Goal: Task Accomplishment & Management: Manage account settings

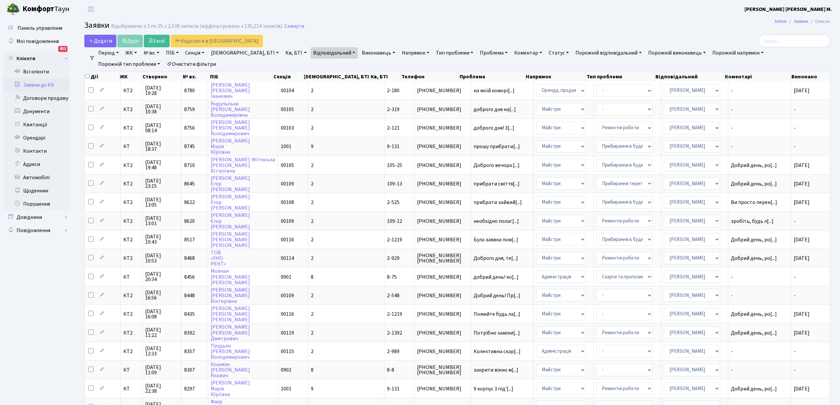
select select "25"
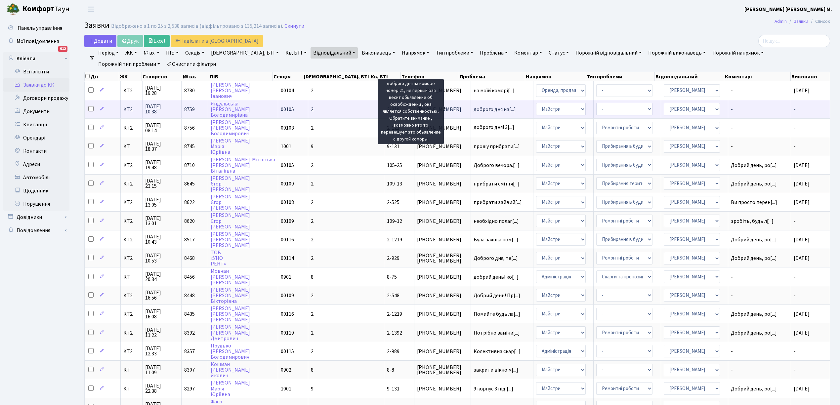
click at [473, 109] on span "доброго дня на[...]" at bounding box center [494, 109] width 42 height 7
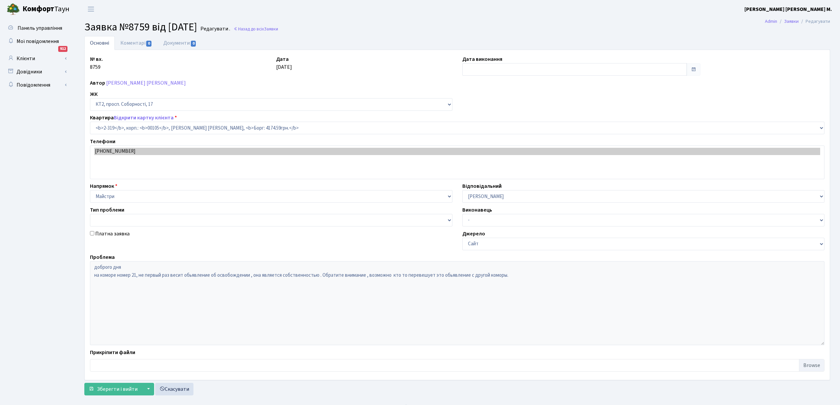
select select "15375"
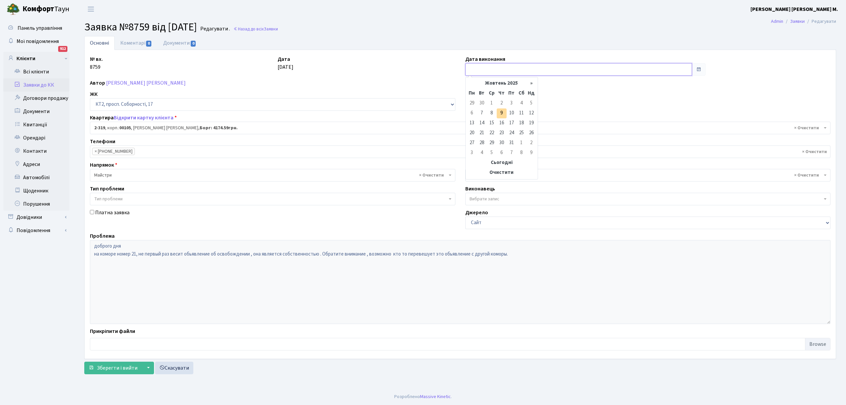
click at [474, 72] on input "text" at bounding box center [579, 69] width 227 height 13
click at [501, 113] on td "9" at bounding box center [502, 113] width 10 height 10
type input "09.10.2025"
click at [119, 369] on span "Зберегти і вийти" at bounding box center [117, 367] width 41 height 7
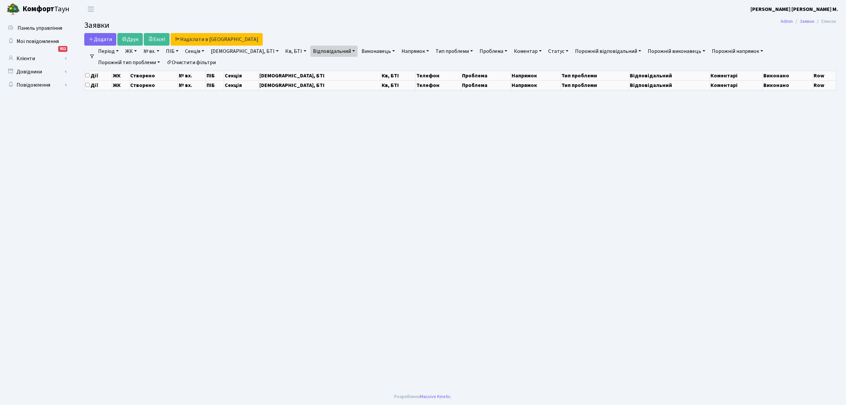
select select "25"
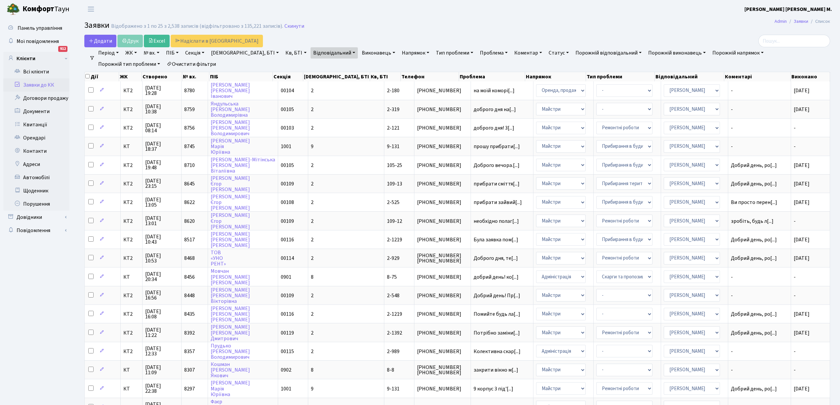
click at [312, 53] on link "Відповідальний" at bounding box center [333, 52] width 47 height 11
click at [315, 65] on span "×" at bounding box center [316, 65] width 2 height 7
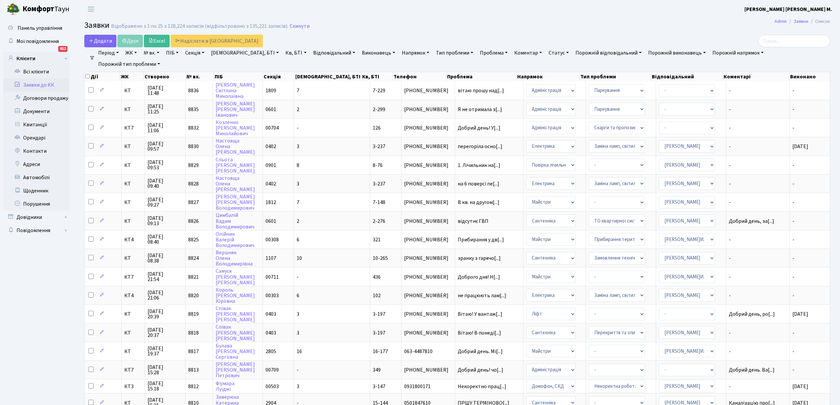
click at [314, 54] on link "Відповідальний" at bounding box center [333, 52] width 47 height 11
click at [312, 140] on li "[PERSON_NAME]И." at bounding box center [352, 146] width 80 height 12
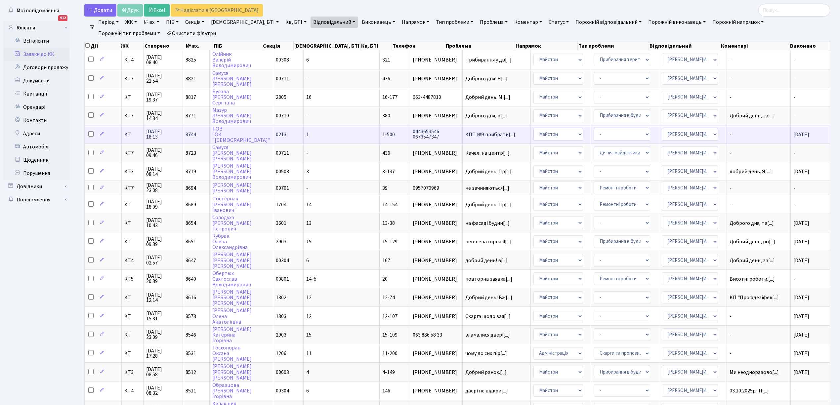
scroll to position [44, 0]
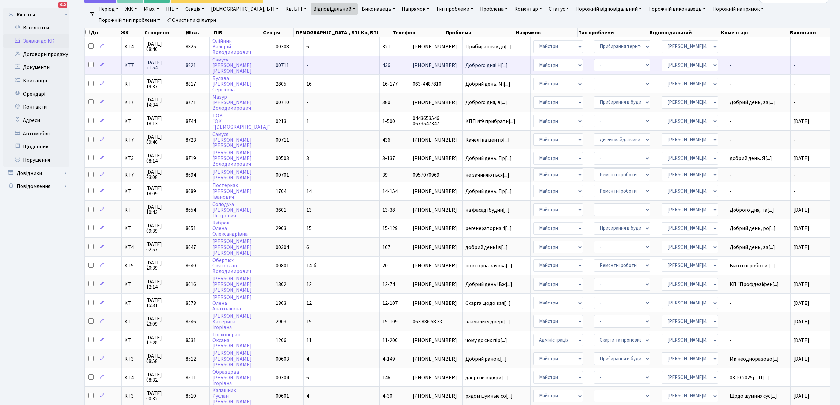
click at [320, 63] on td "-" at bounding box center [342, 65] width 76 height 19
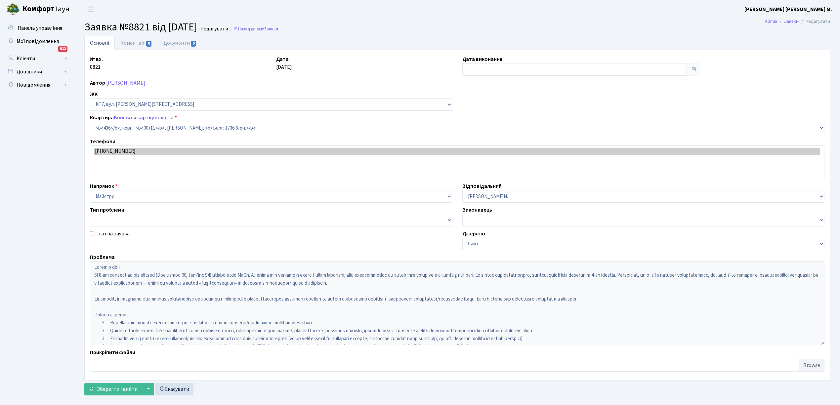
select select "19019"
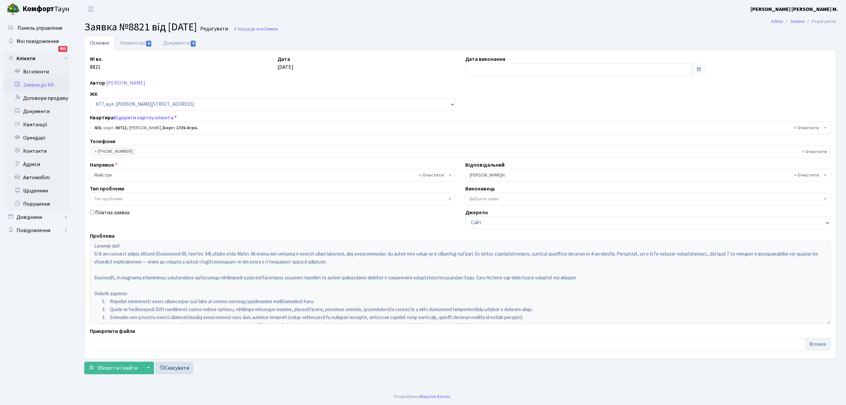
click at [30, 85] on link "Заявки до КК" at bounding box center [36, 84] width 66 height 13
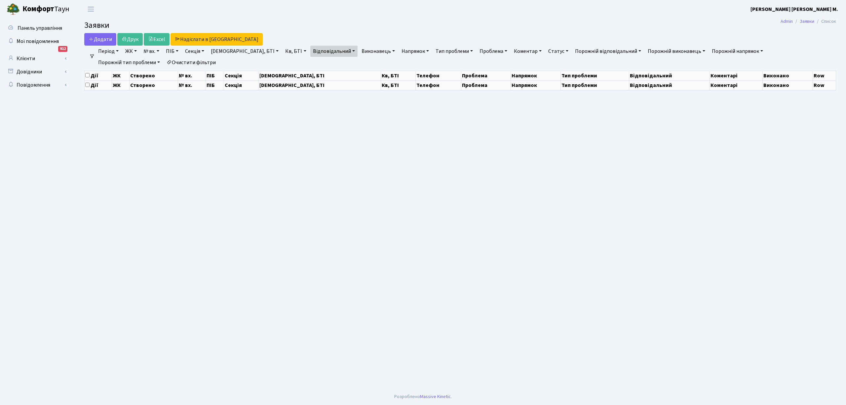
select select "25"
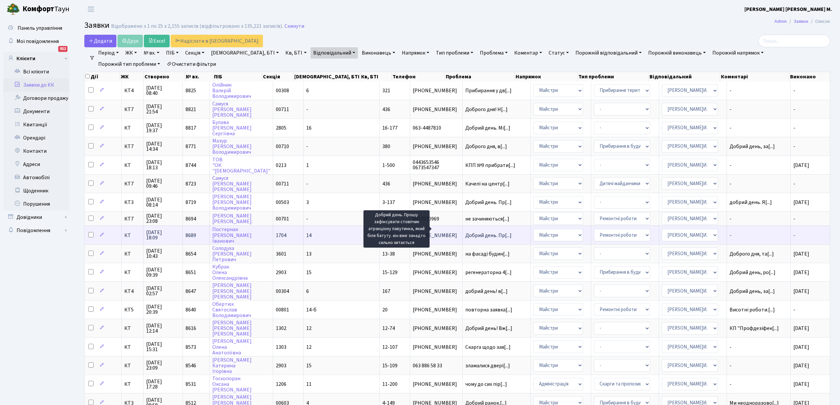
click at [465, 232] on span "Добрий день. Пр[...]" at bounding box center [488, 235] width 46 height 7
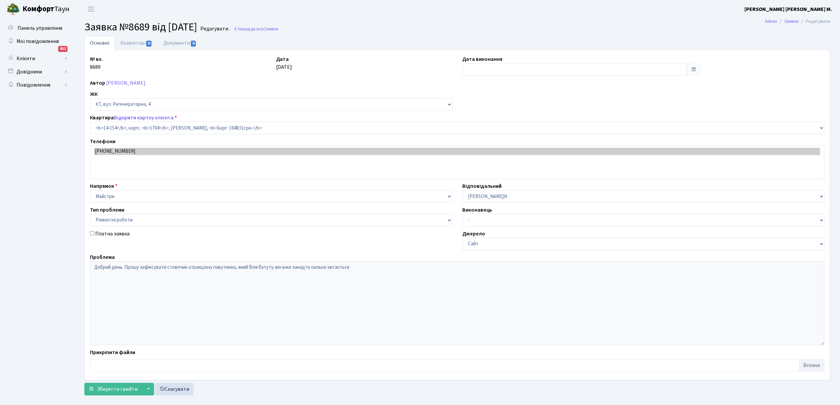
select select "7531"
select select "62"
